Goal: Task Accomplishment & Management: Manage account settings

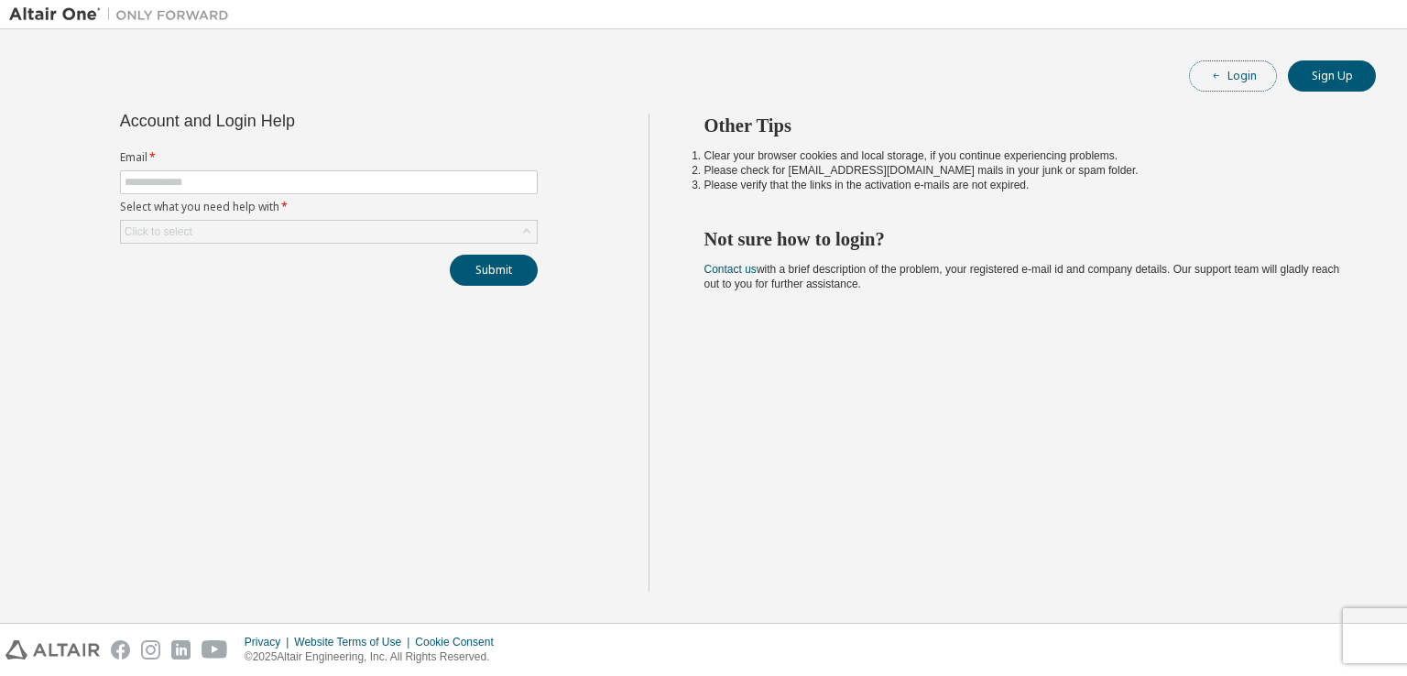
click at [1217, 66] on button "Login" at bounding box center [1233, 75] width 88 height 31
click at [412, 177] on input "text" at bounding box center [329, 182] width 409 height 15
click at [145, 180] on input "text" at bounding box center [329, 182] width 409 height 15
type input "**********"
click at [237, 234] on div "Click to select" at bounding box center [329, 232] width 416 height 22
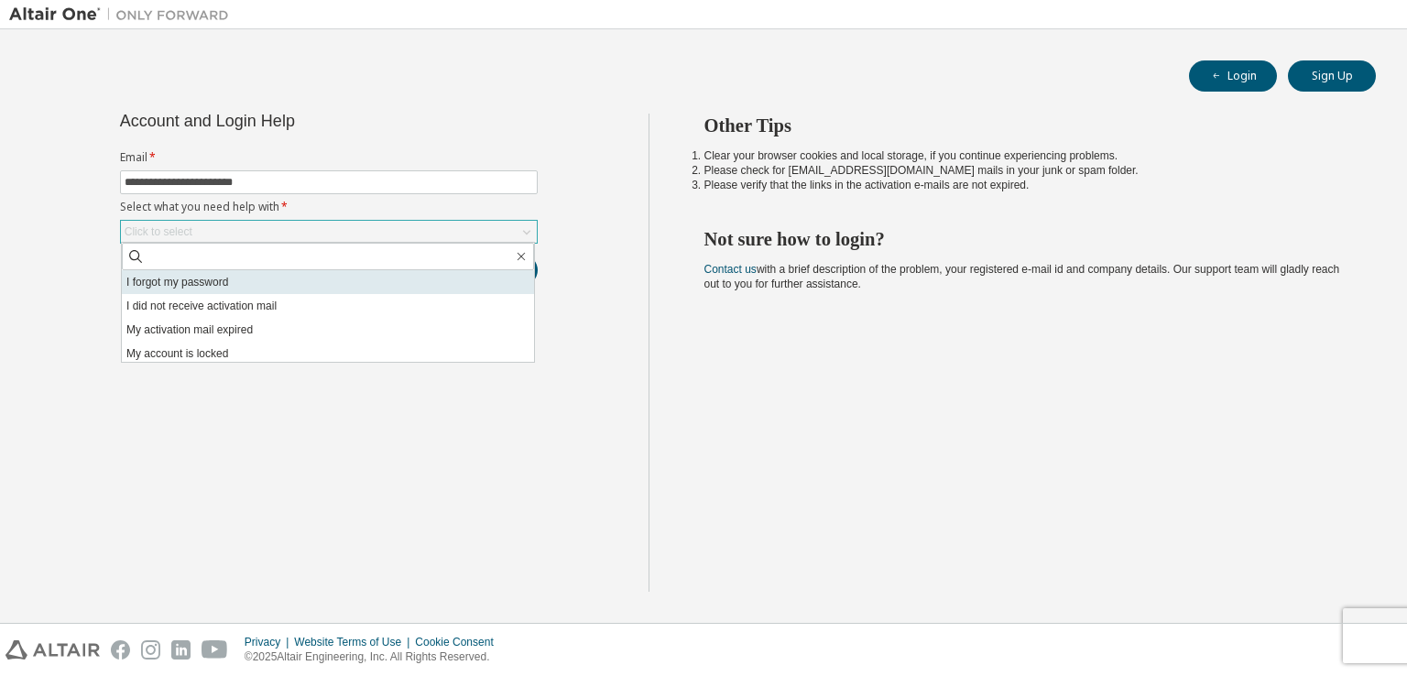
click at [224, 292] on li "I forgot my password" at bounding box center [328, 282] width 412 height 24
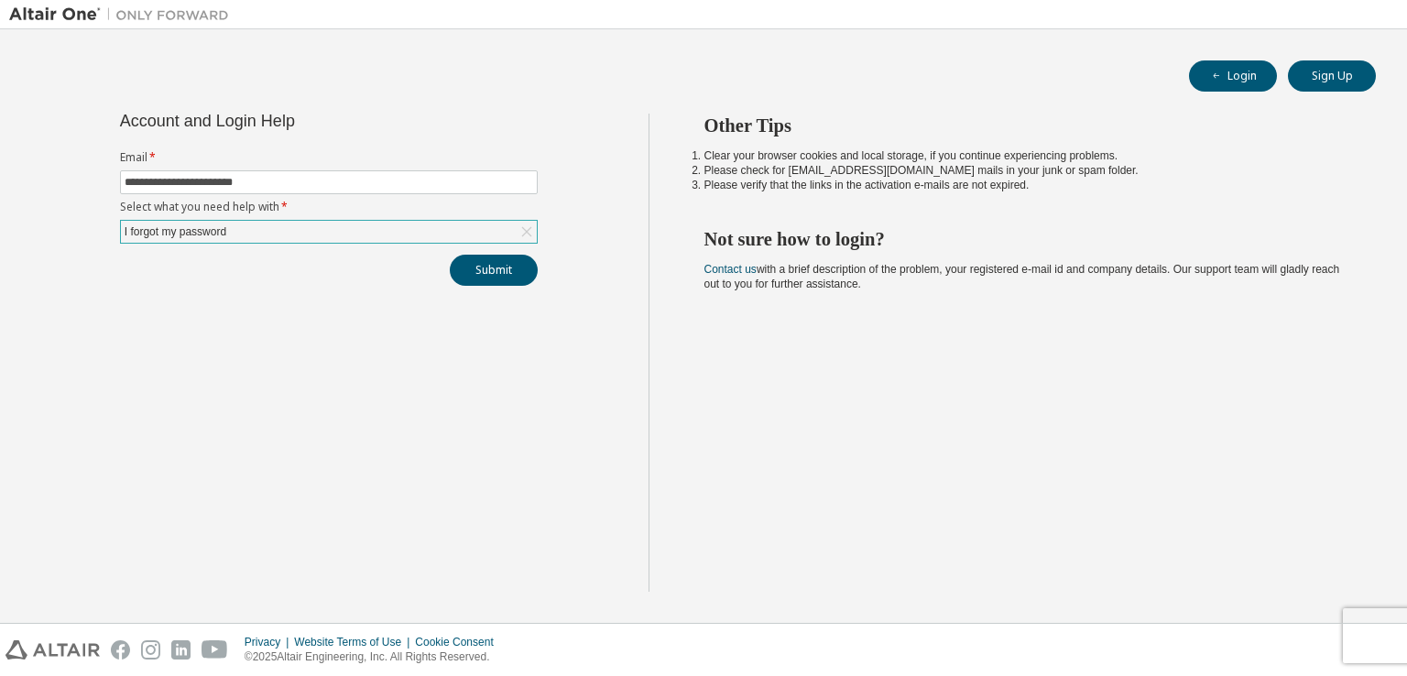
click at [308, 235] on div "I forgot my password" at bounding box center [329, 232] width 416 height 22
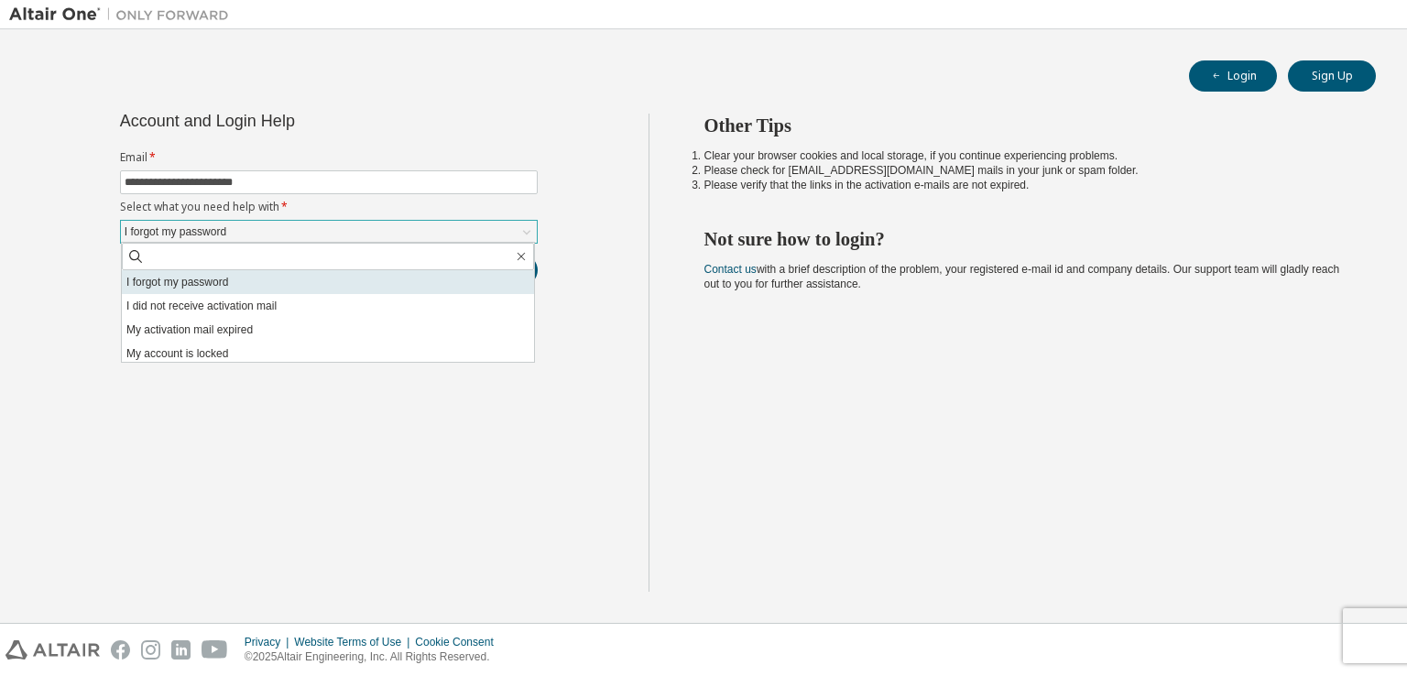
click at [289, 270] on li "I forgot my password" at bounding box center [328, 282] width 412 height 24
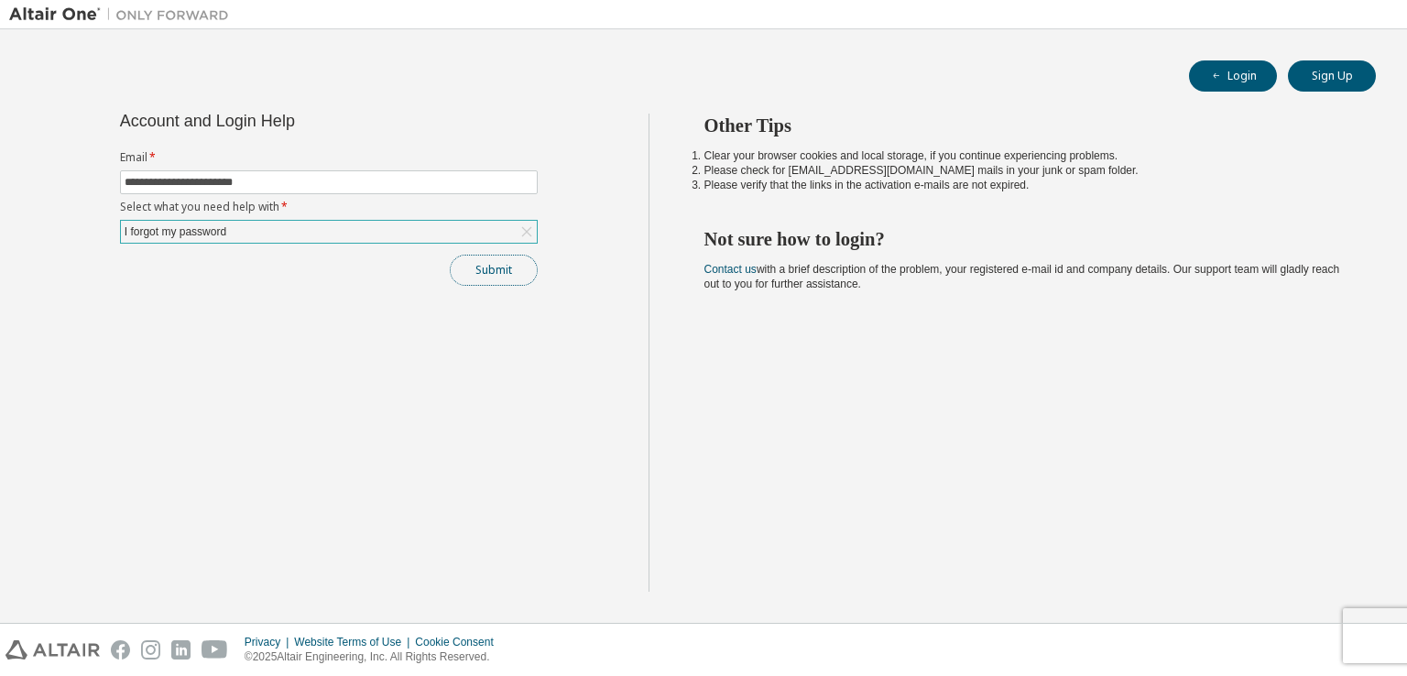
click at [513, 269] on button "Submit" at bounding box center [494, 270] width 88 height 31
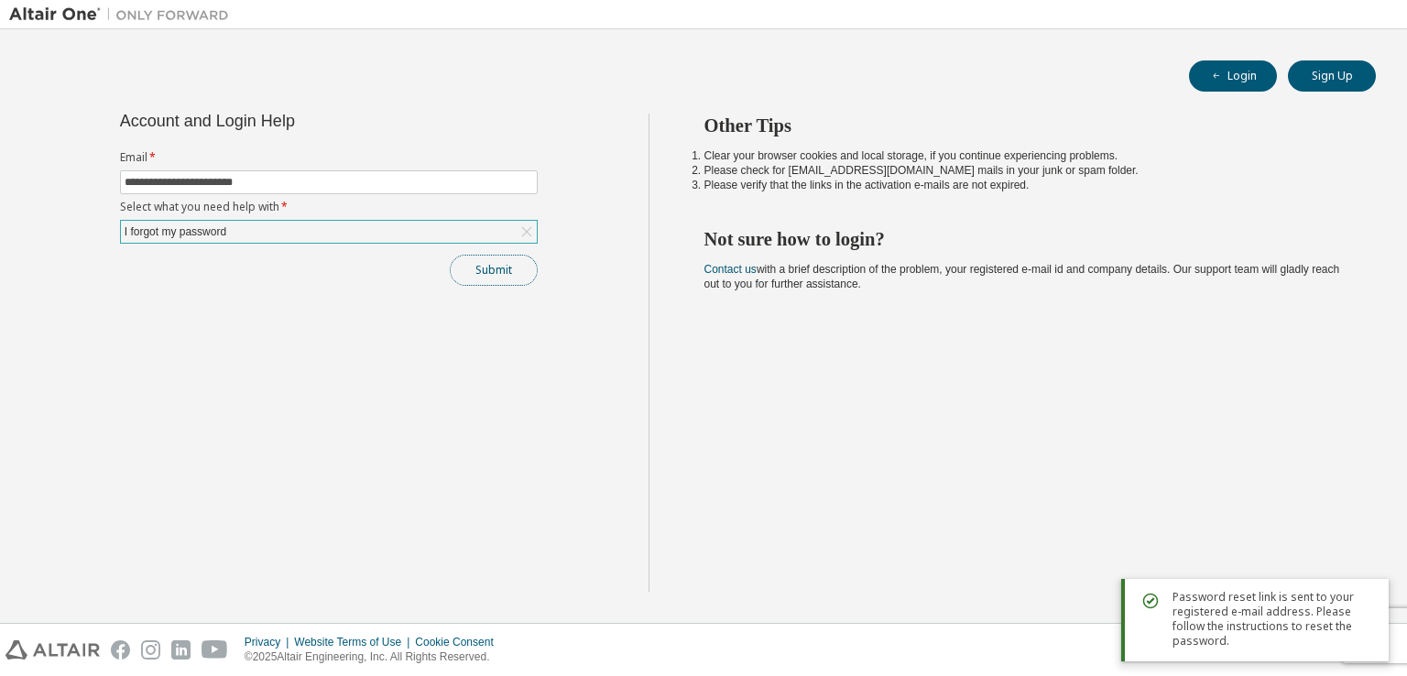
click at [503, 257] on button "Submit" at bounding box center [494, 270] width 88 height 31
